Goal: Information Seeking & Learning: Learn about a topic

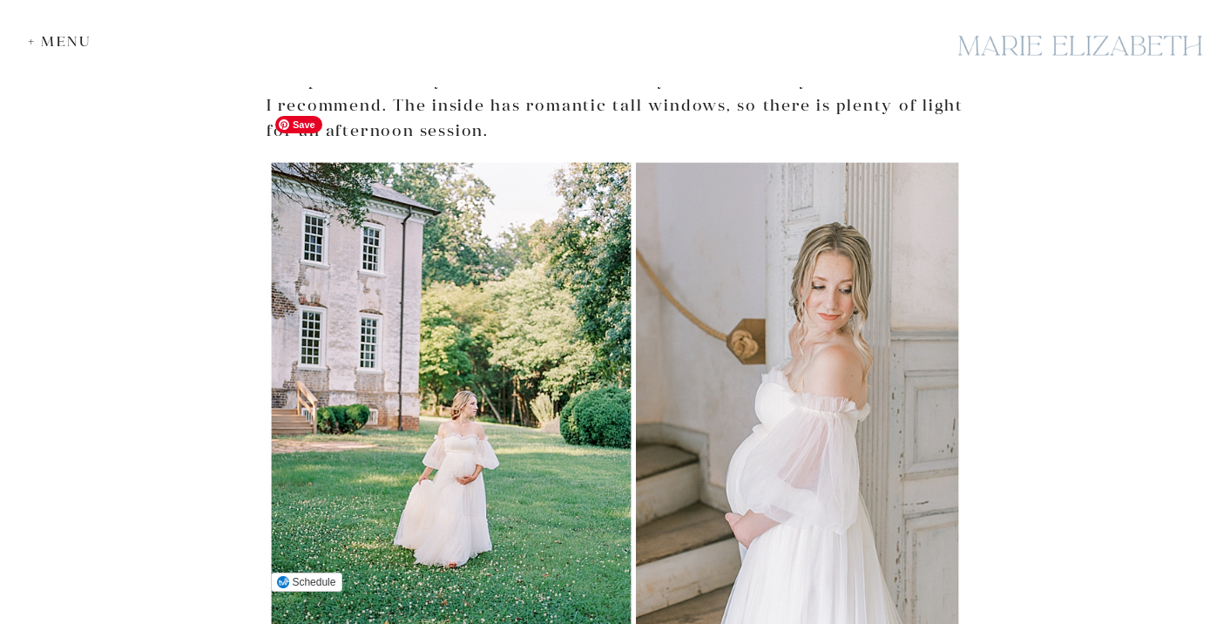
scroll to position [1396, 0]
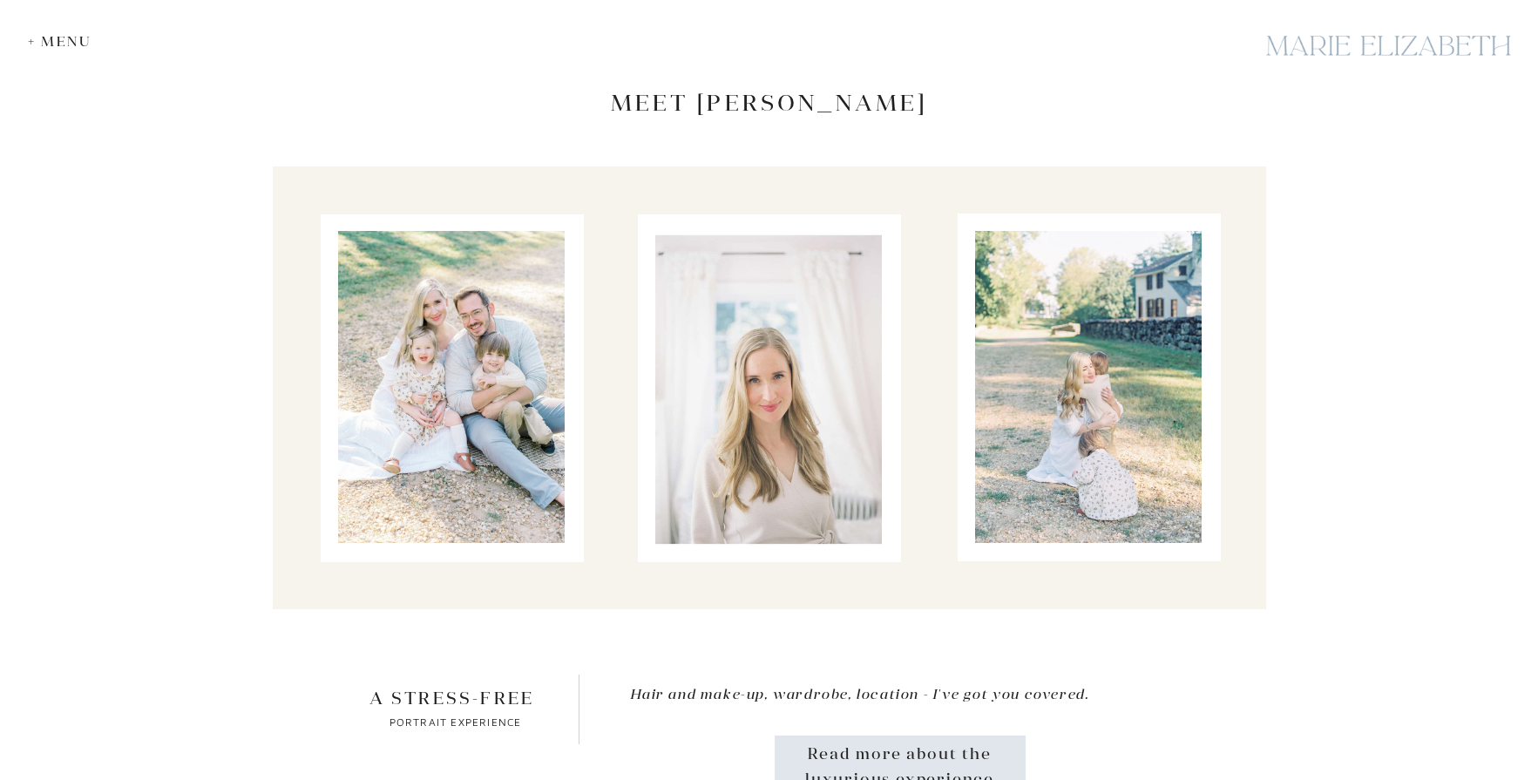
scroll to position [3703, 0]
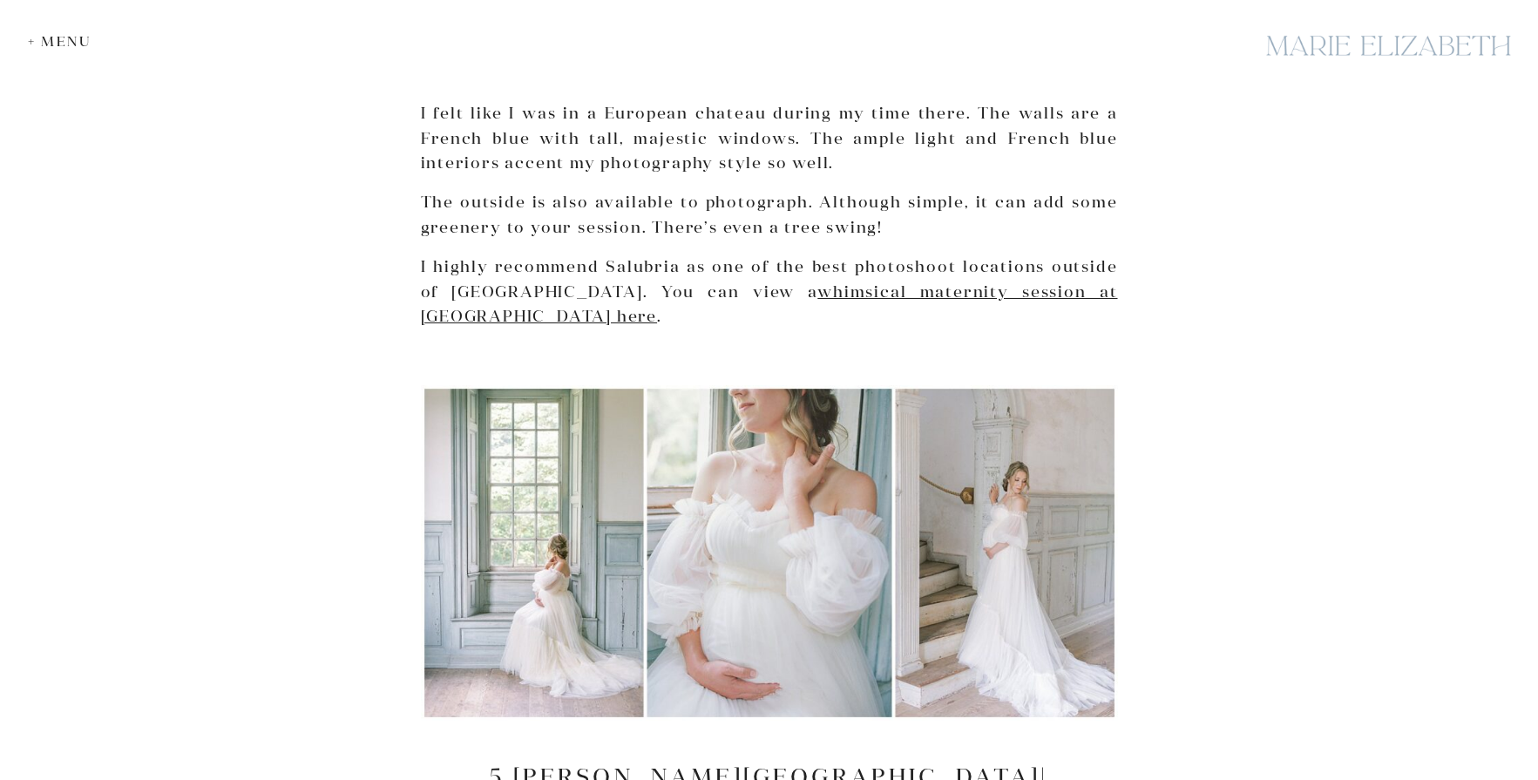
scroll to position [5921, 0]
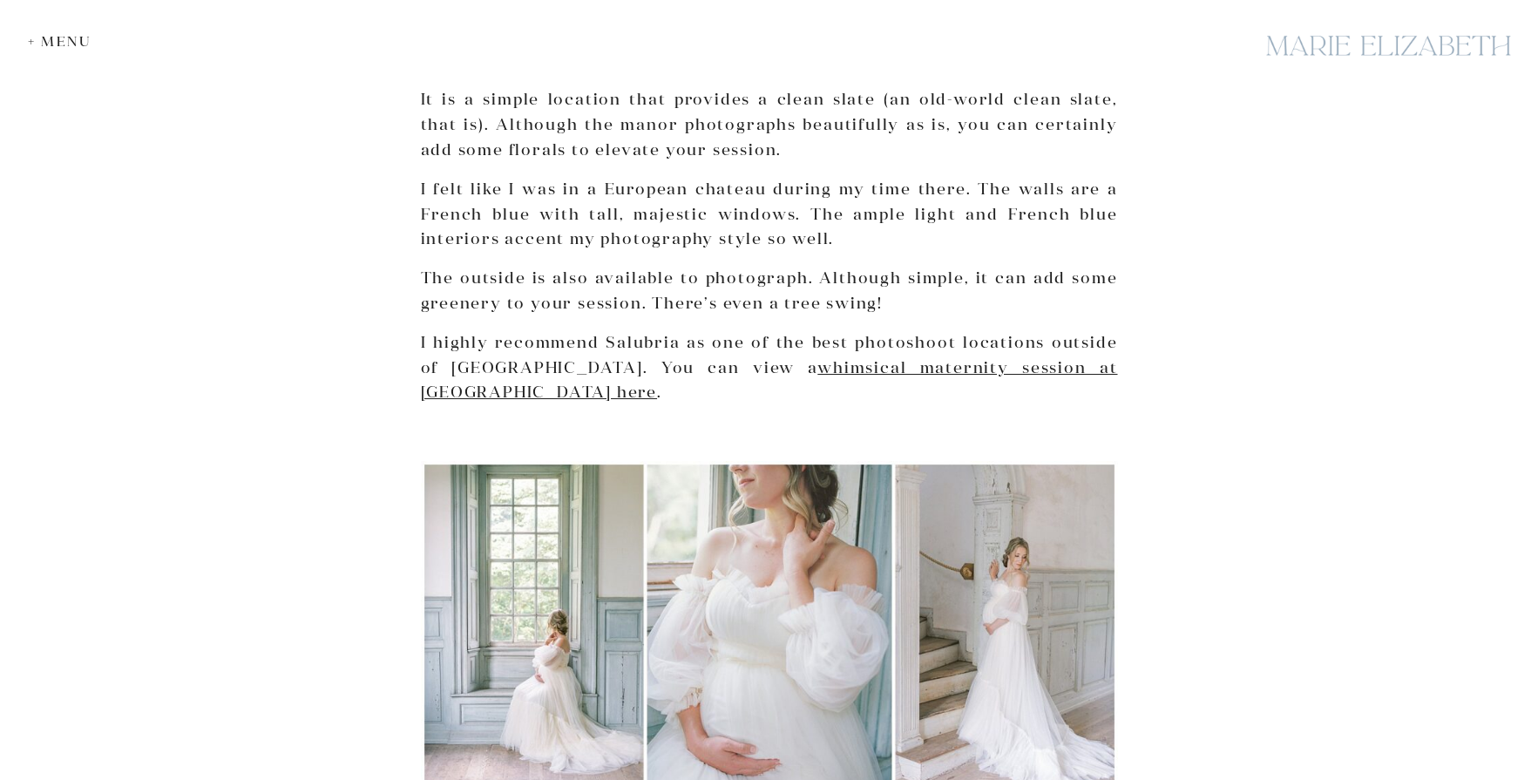
click at [961, 330] on p "I highly recommend Salubria as one of the best photoshoot locations outside of …" at bounding box center [769, 367] width 697 height 75
click at [961, 357] on link "whimsical maternity session at Salubria here" at bounding box center [769, 379] width 697 height 45
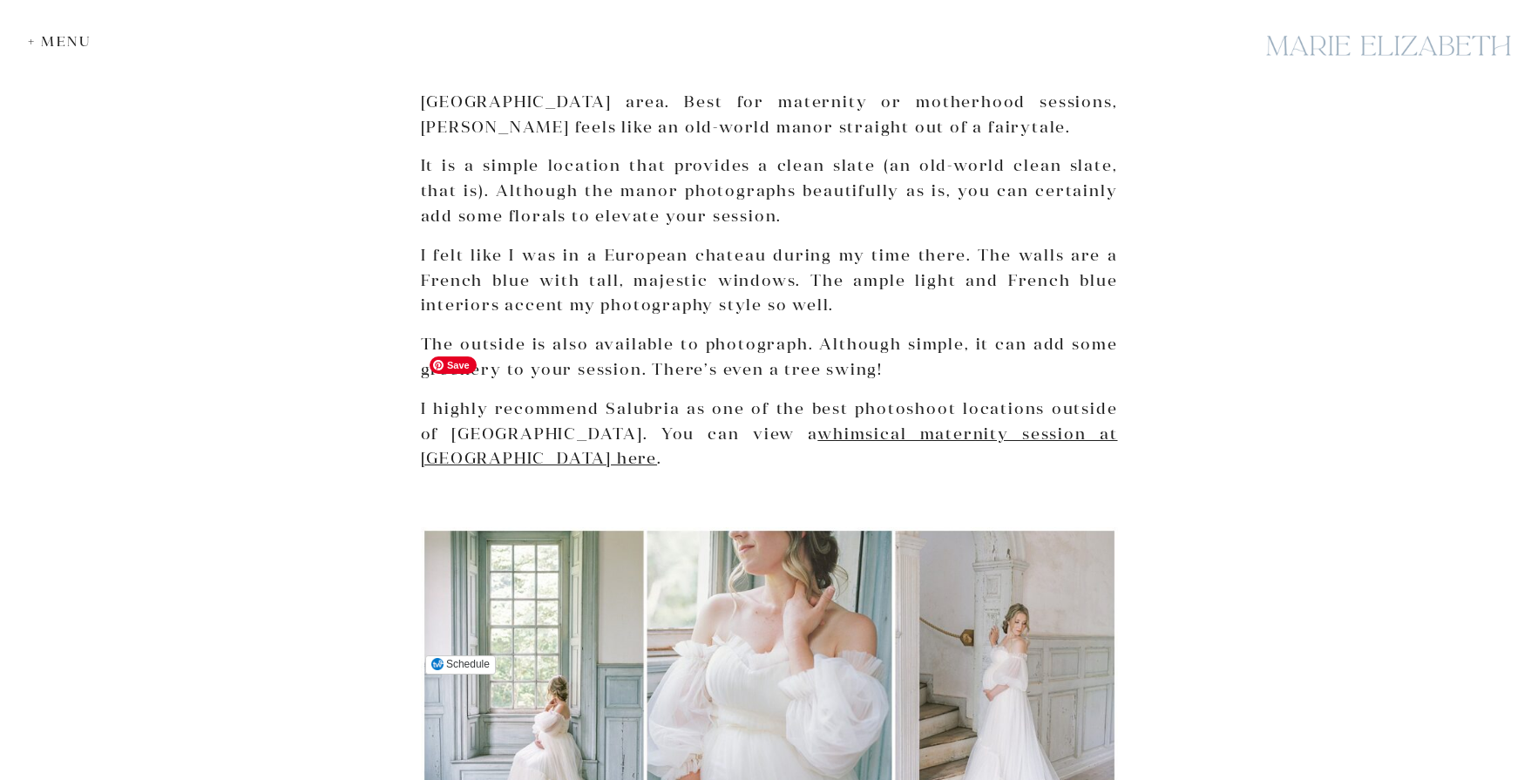
scroll to position [5856, 0]
click at [1036, 534] on img at bounding box center [769, 693] width 697 height 335
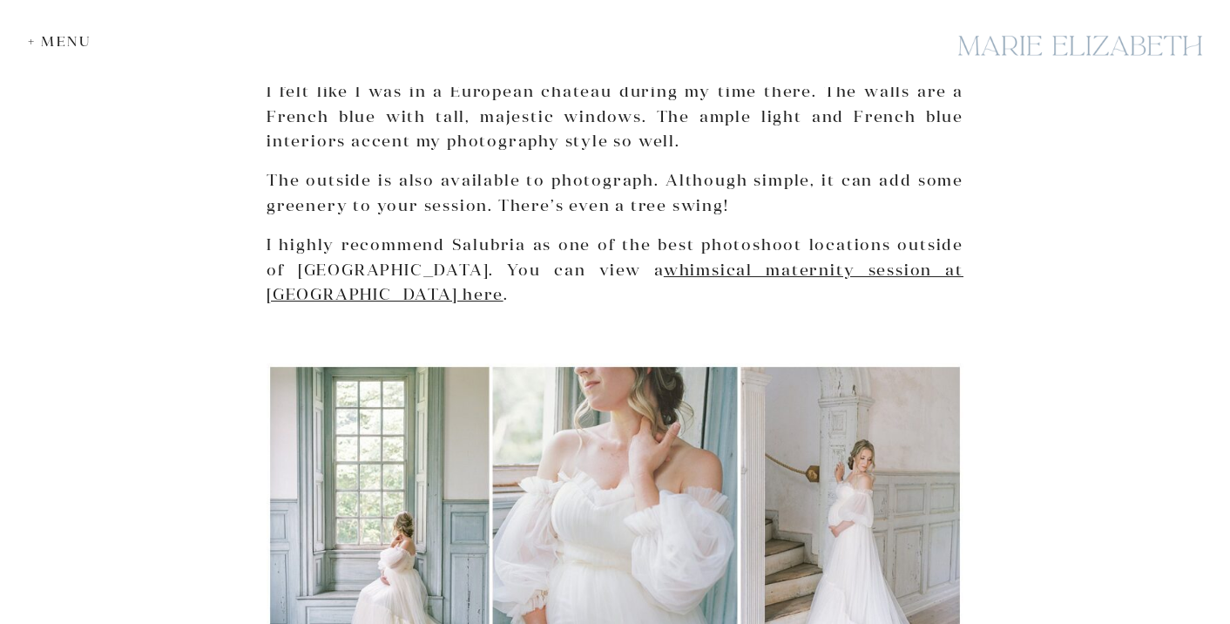
scroll to position [5834, 0]
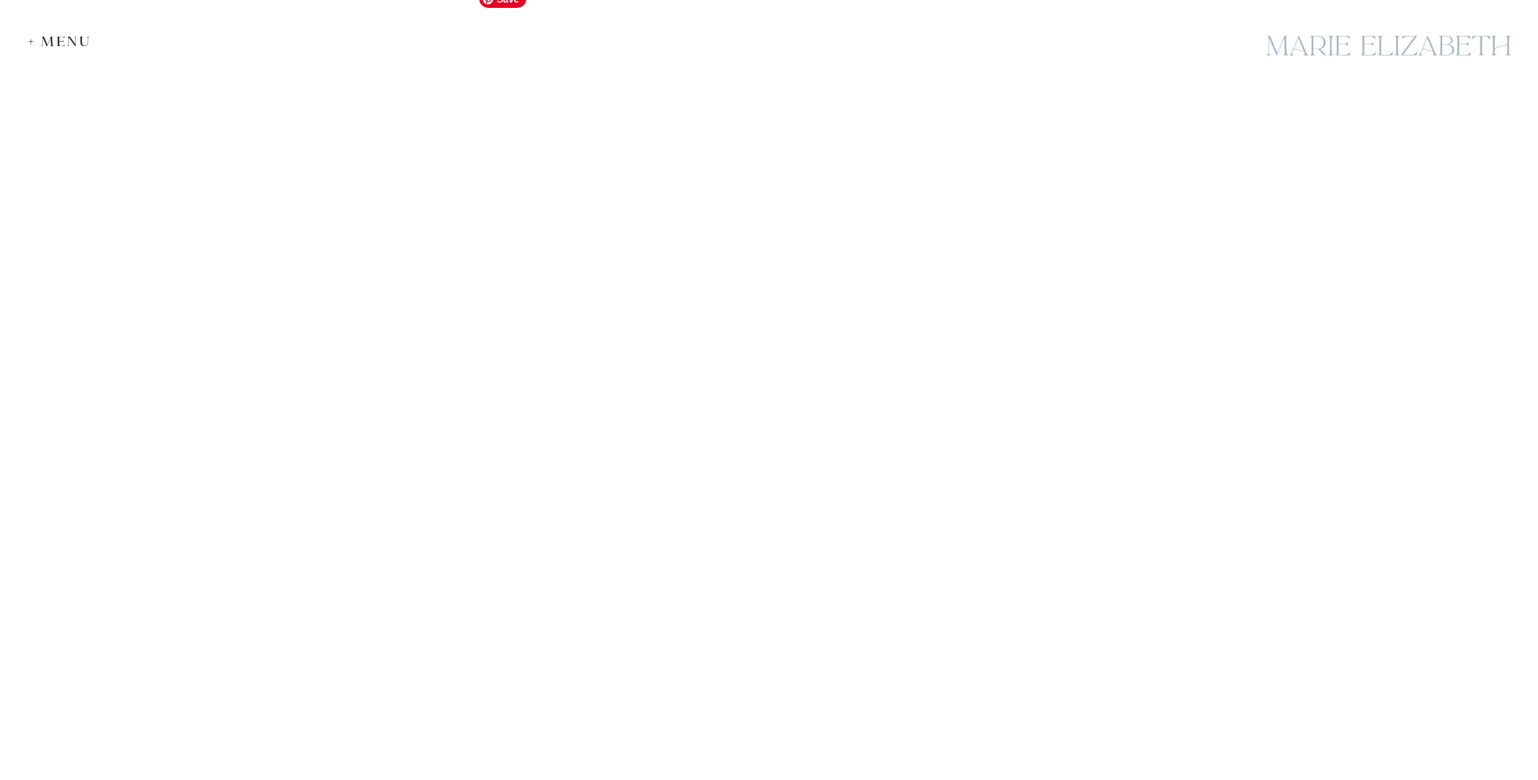
scroll to position [6122, 0]
